Goal: Check status: Check status

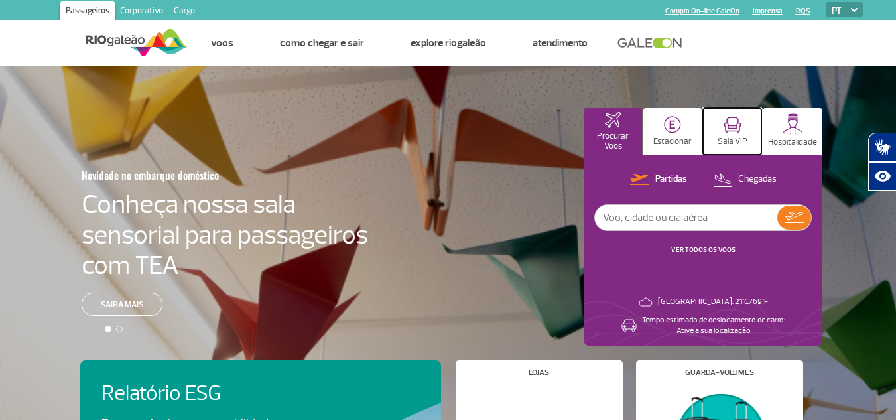
click at [734, 137] on p "Sala VIP" at bounding box center [732, 142] width 30 height 10
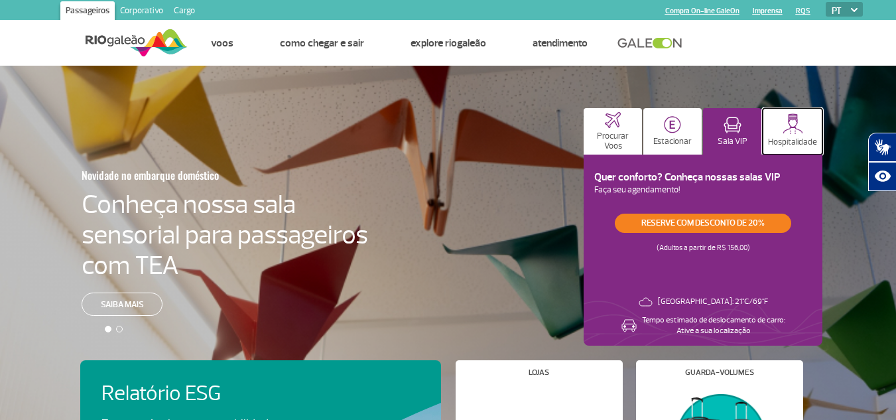
click at [778, 139] on p "Hospitalidade" at bounding box center [792, 142] width 49 height 10
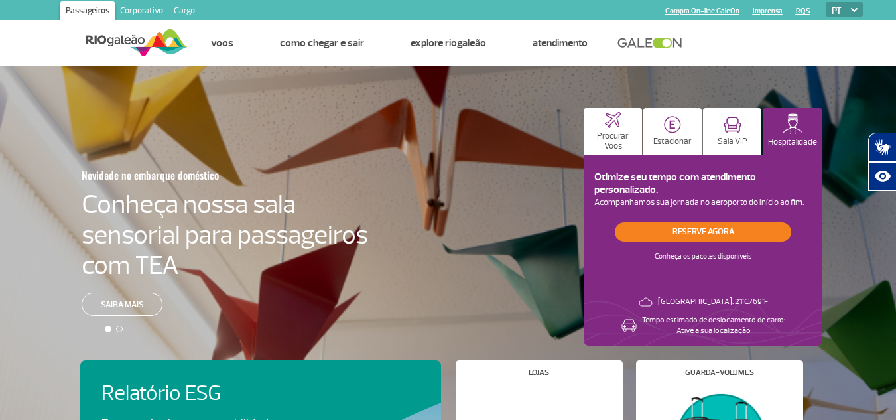
click at [661, 46] on link at bounding box center [653, 43] width 72 height 12
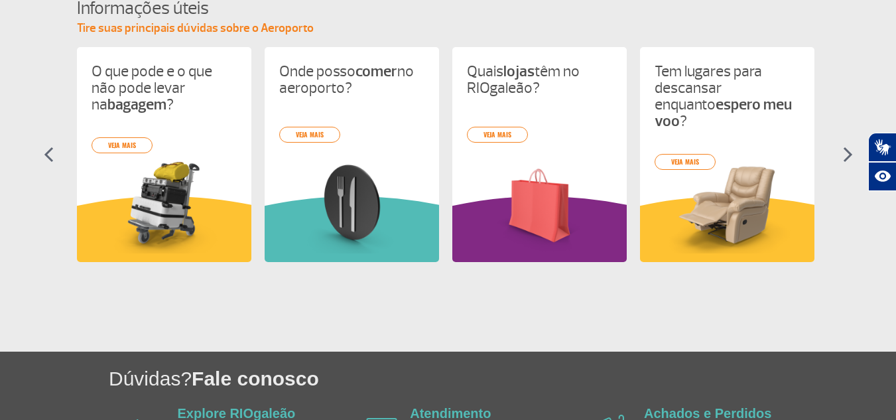
scroll to position [605, 0]
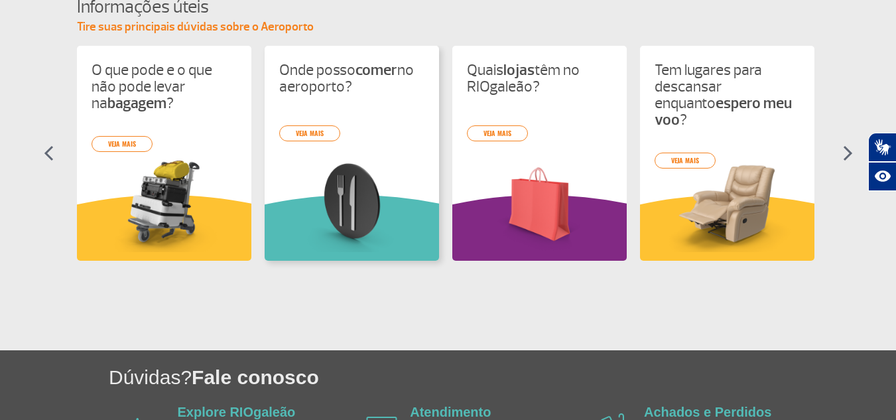
click at [350, 173] on div "O que pode e o que não pode levar na bagagem ? veja mais Onde posso comer no ae…" at bounding box center [448, 165] width 742 height 239
click at [307, 130] on link "veja mais" at bounding box center [309, 133] width 61 height 16
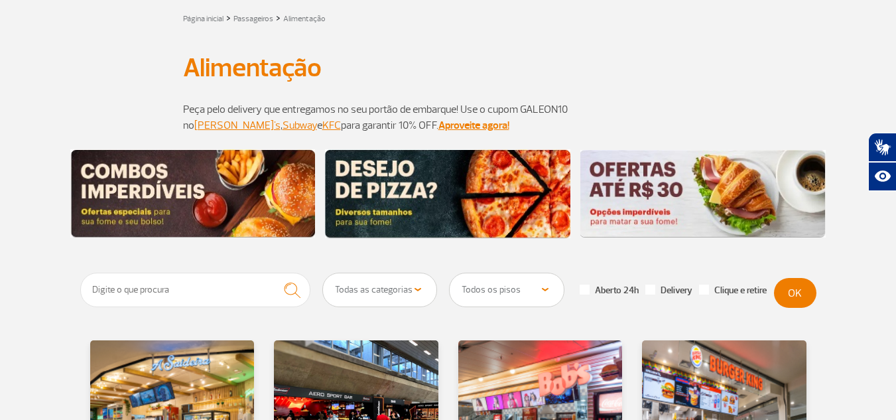
scroll to position [26, 0]
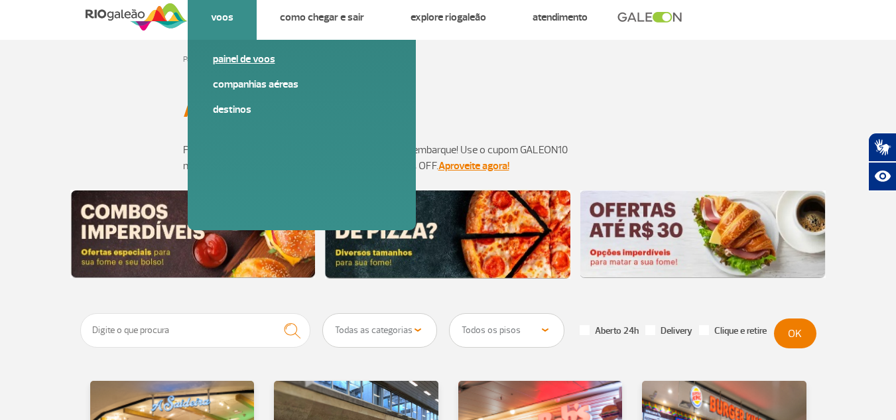
click at [260, 58] on link "Painel de voos" at bounding box center [302, 59] width 178 height 15
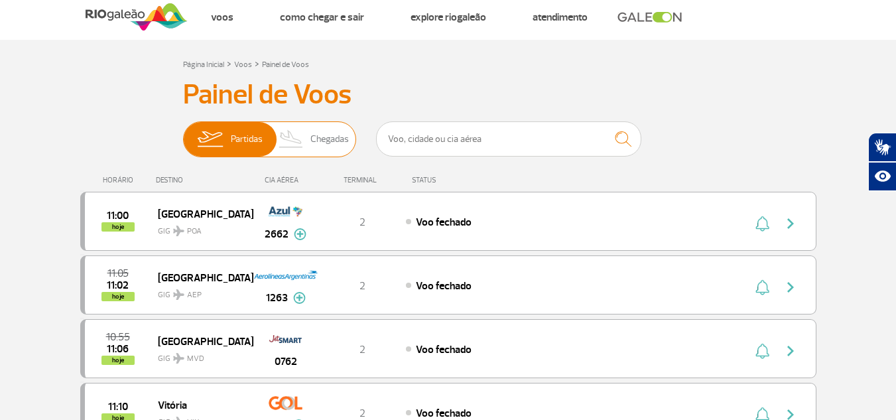
click at [312, 129] on span "Chegadas" at bounding box center [329, 139] width 38 height 34
click at [183, 133] on input "Partidas Chegadas" at bounding box center [183, 133] width 0 height 0
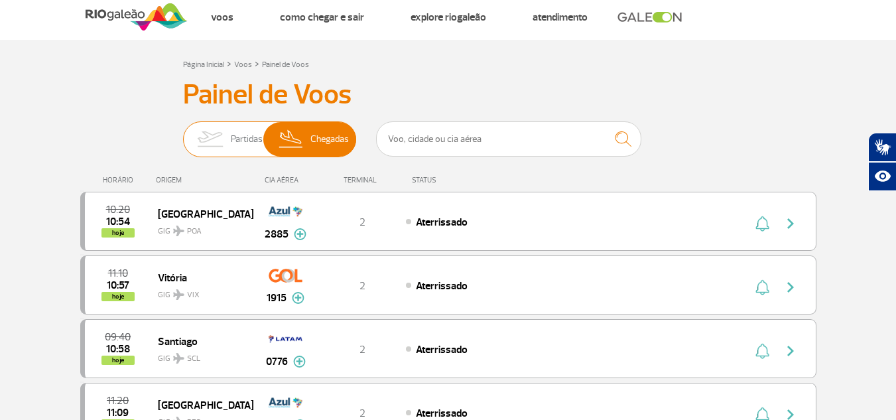
click at [245, 134] on span "Partidas" at bounding box center [247, 139] width 32 height 34
click at [183, 133] on input "Partidas Chegadas" at bounding box center [183, 133] width 0 height 0
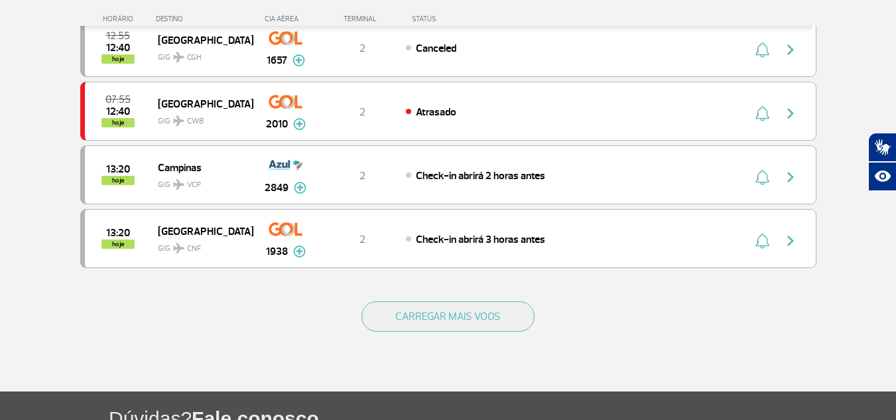
scroll to position [1245, 0]
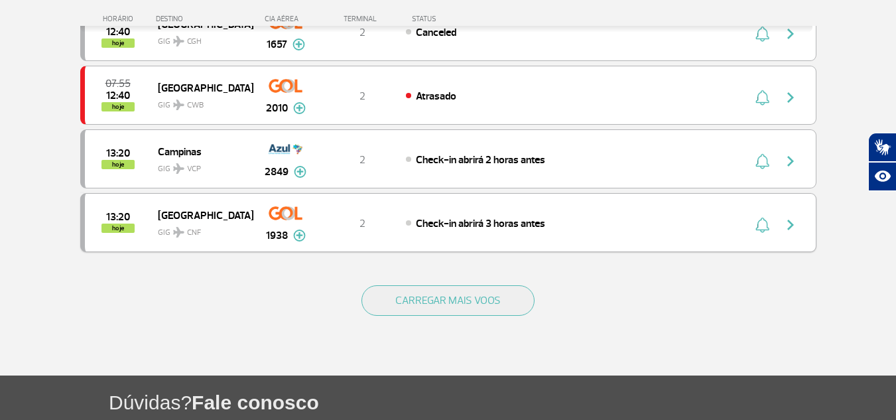
click at [221, 235] on span "GIG CNF" at bounding box center [200, 228] width 85 height 19
